Goal: Transaction & Acquisition: Purchase product/service

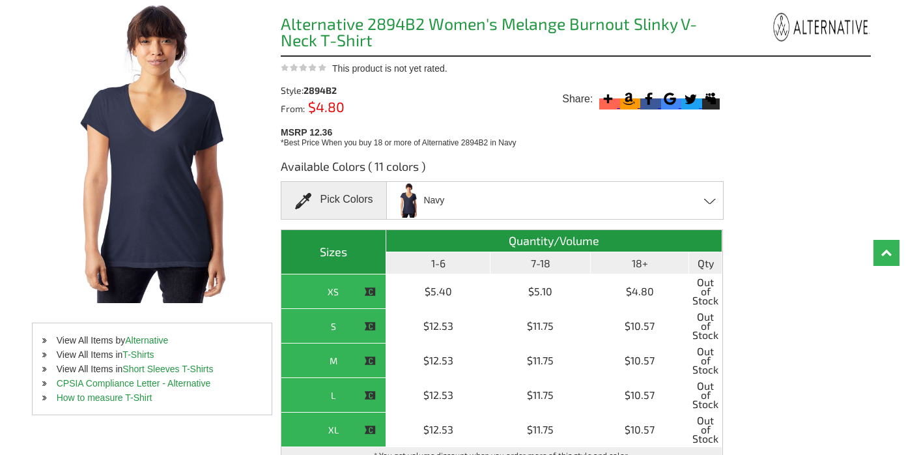
scroll to position [133, 0]
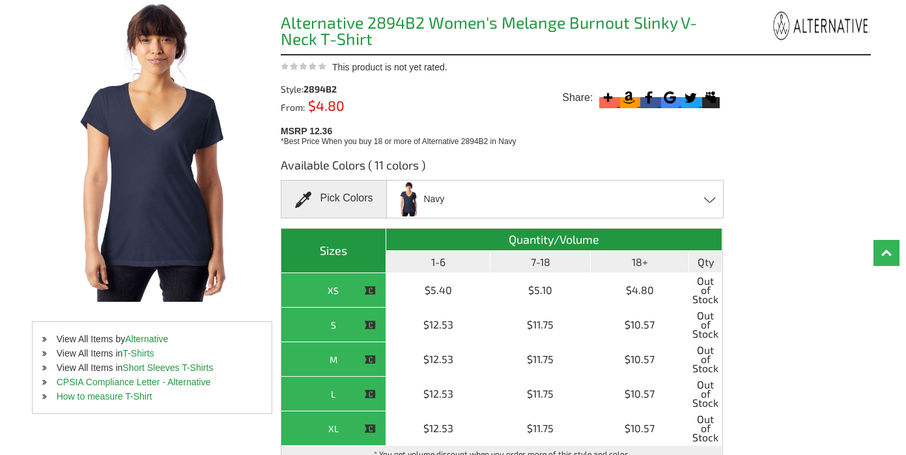
click at [543, 197] on div "Navy Army Green - Closeout [PERSON_NAME] - Closeout Black - Closeout Dark Purpl…" at bounding box center [554, 199] width 337 height 38
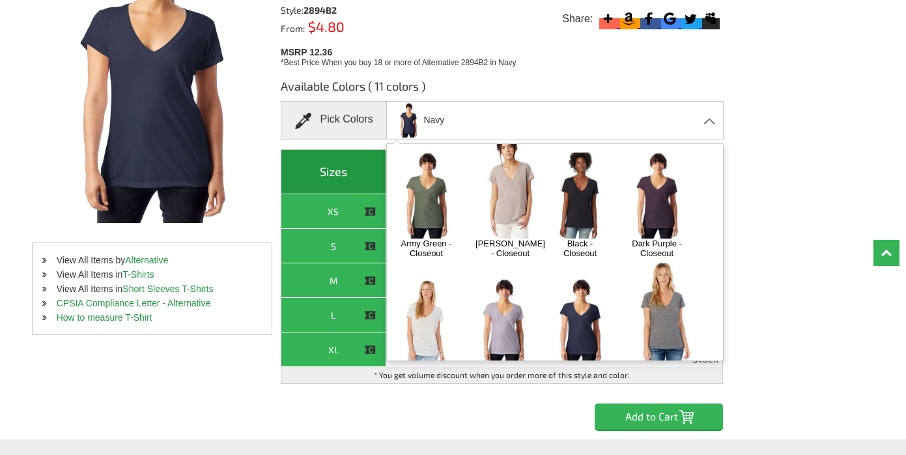
scroll to position [0, 0]
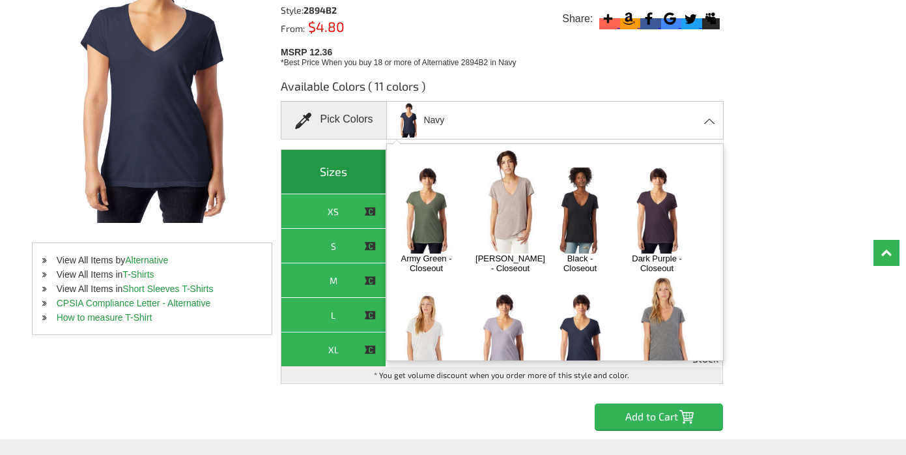
click at [438, 200] on img at bounding box center [426, 209] width 68 height 85
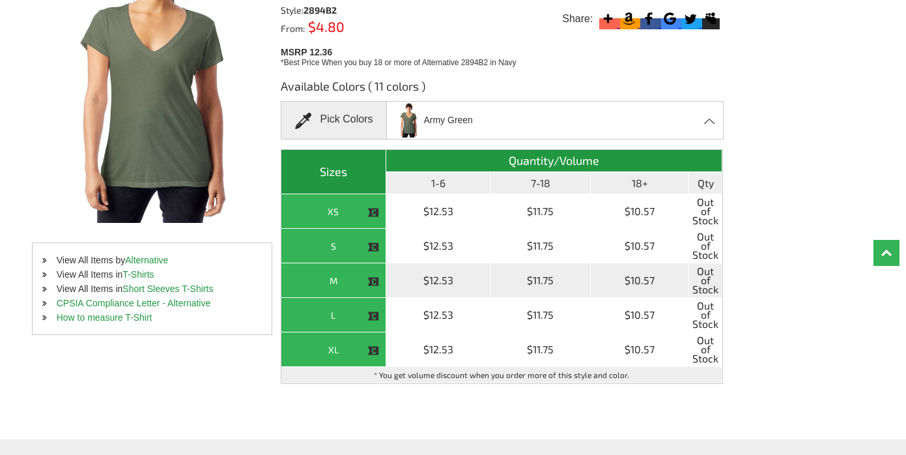
click at [341, 279] on th "M" at bounding box center [333, 280] width 105 height 35
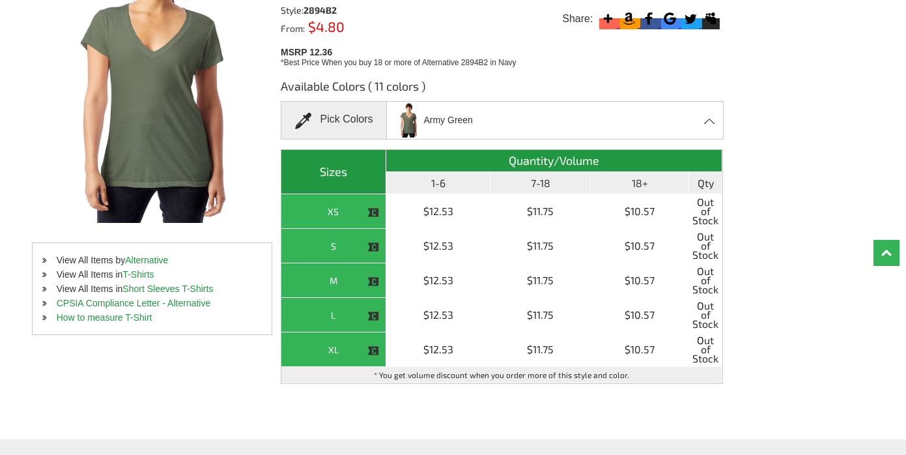
click at [478, 122] on div "Army Green Army Green - Closeout [PERSON_NAME] - Closeout Black - Closeout Dark…" at bounding box center [554, 120] width 337 height 38
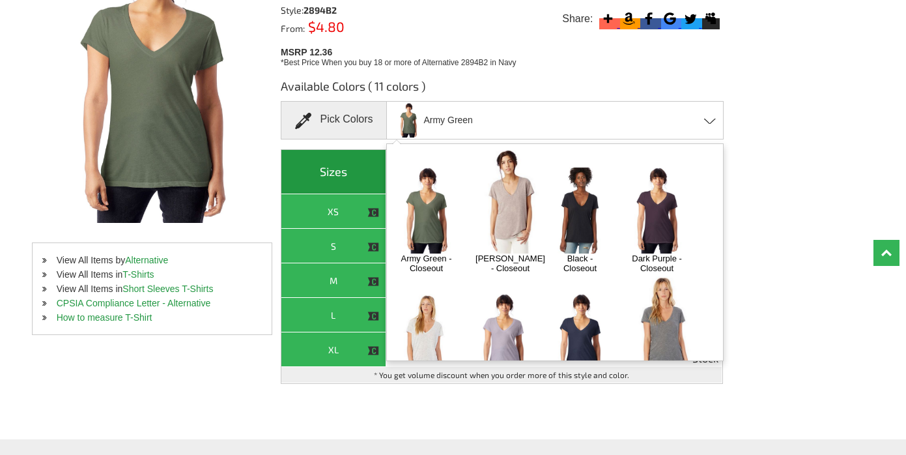
click at [462, 121] on span "Army Green" at bounding box center [447, 120] width 49 height 23
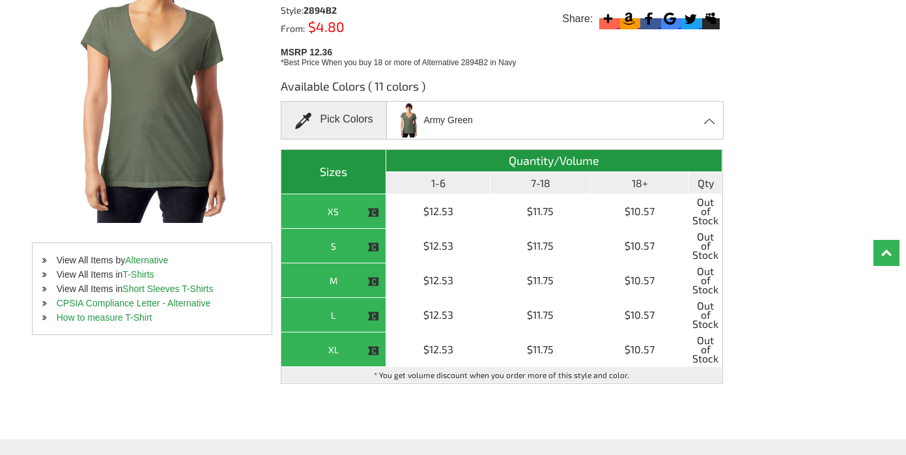
click at [473, 121] on div "Army Green Army Green - Closeout [PERSON_NAME] - Closeout Black - Closeout Dark…" at bounding box center [554, 120] width 337 height 38
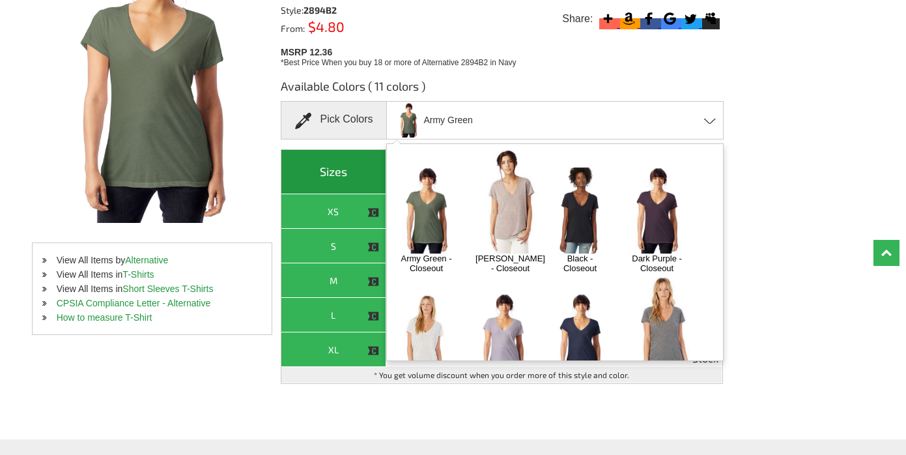
click at [580, 210] on img at bounding box center [580, 209] width 68 height 85
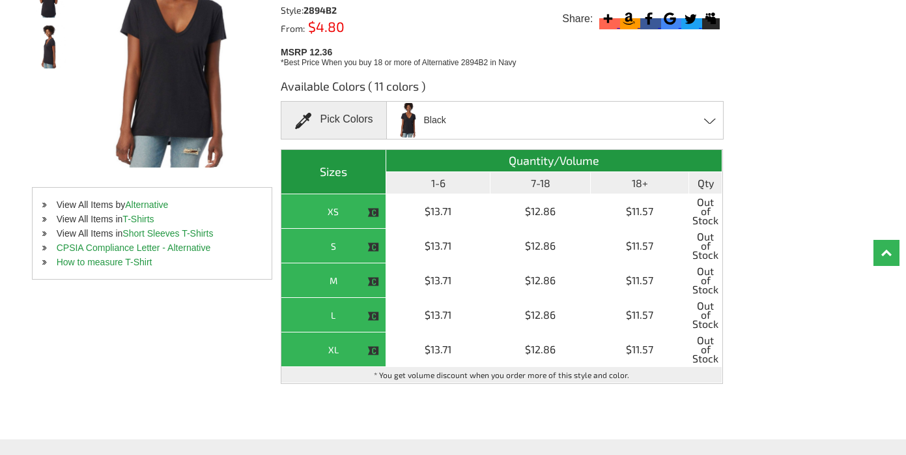
click at [607, 122] on div "Black Army Green - Closeout [PERSON_NAME] - Closeout Black - Closeout Dark Purp…" at bounding box center [554, 120] width 337 height 38
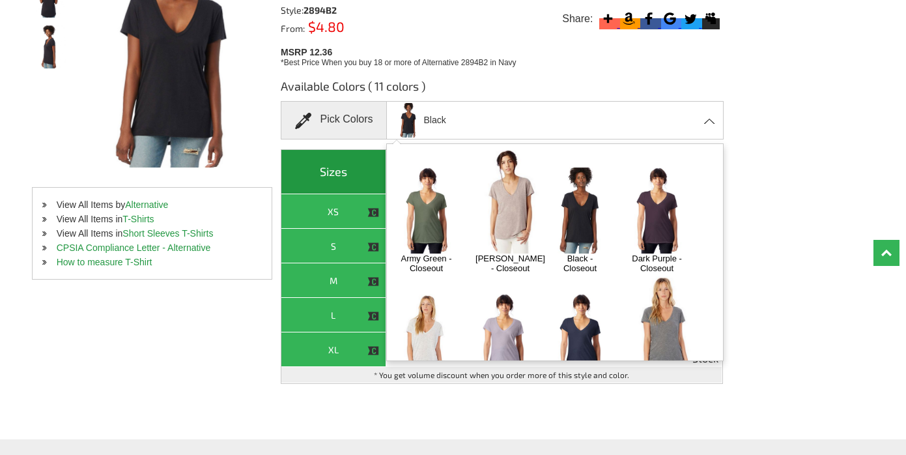
scroll to position [121, 0]
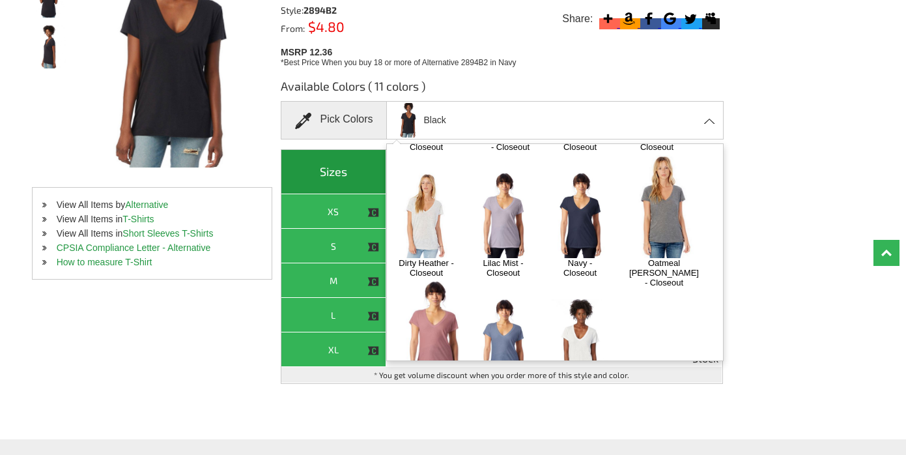
click at [580, 299] on img at bounding box center [580, 341] width 68 height 85
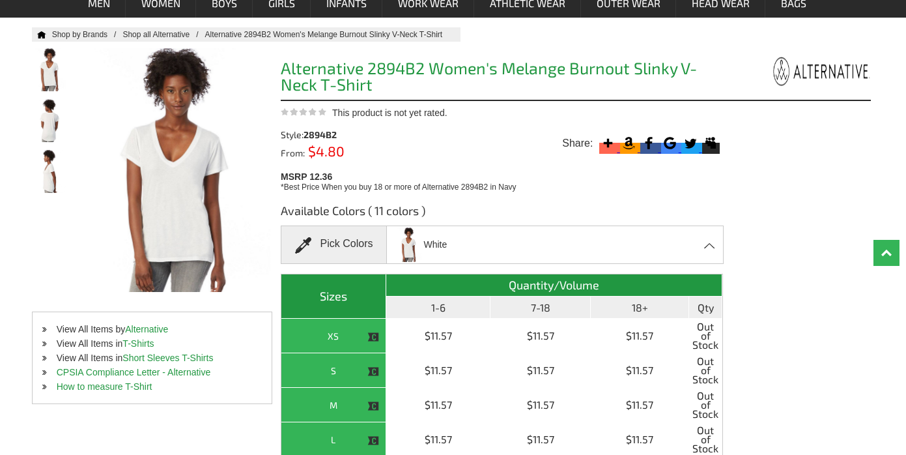
scroll to position [0, 0]
